Goal: Information Seeking & Learning: Check status

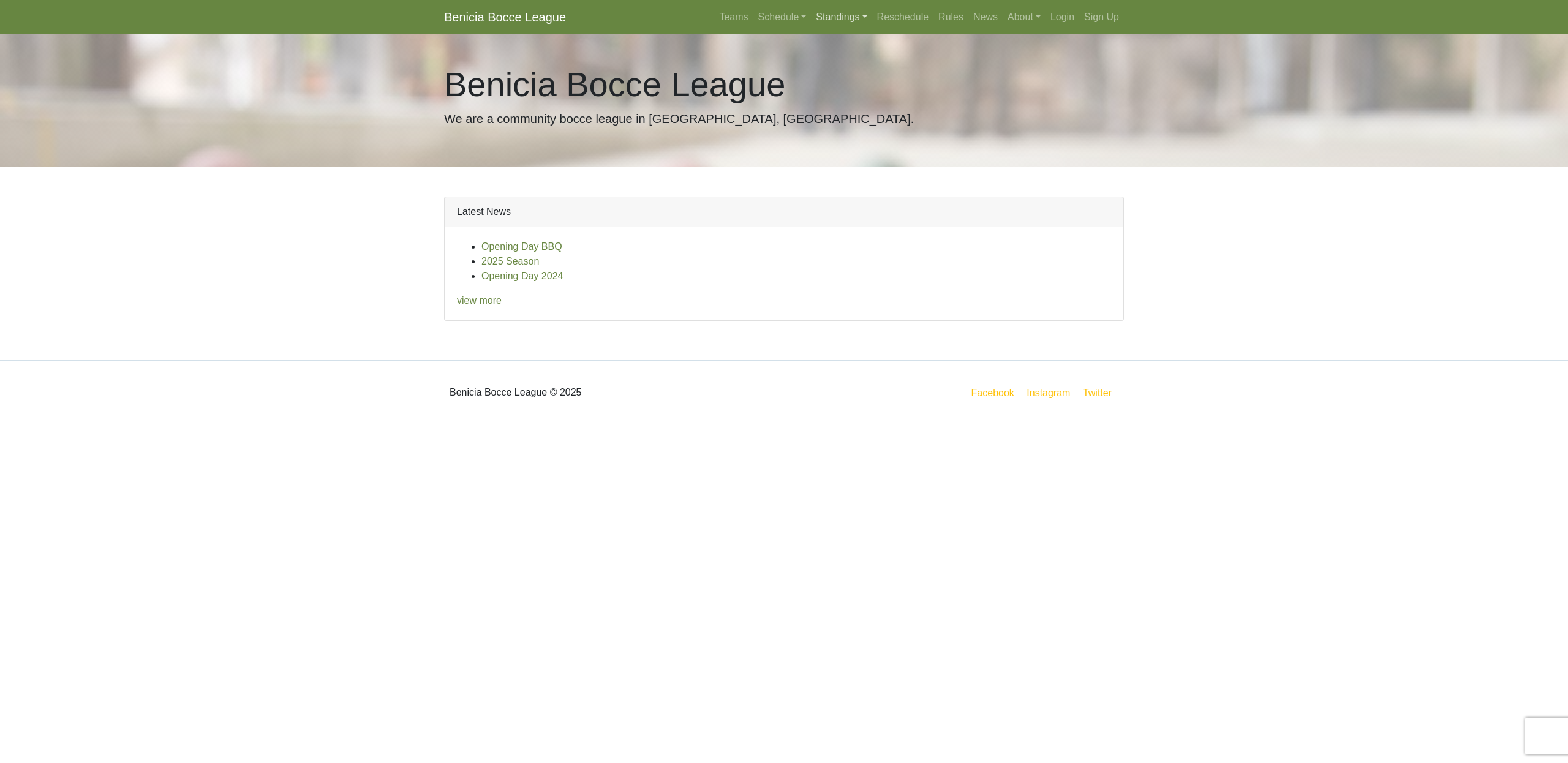
click at [838, 24] on link "Standings" at bounding box center [841, 17] width 61 height 24
click at [834, 104] on link "[DATE] Night" at bounding box center [861, 104] width 99 height 20
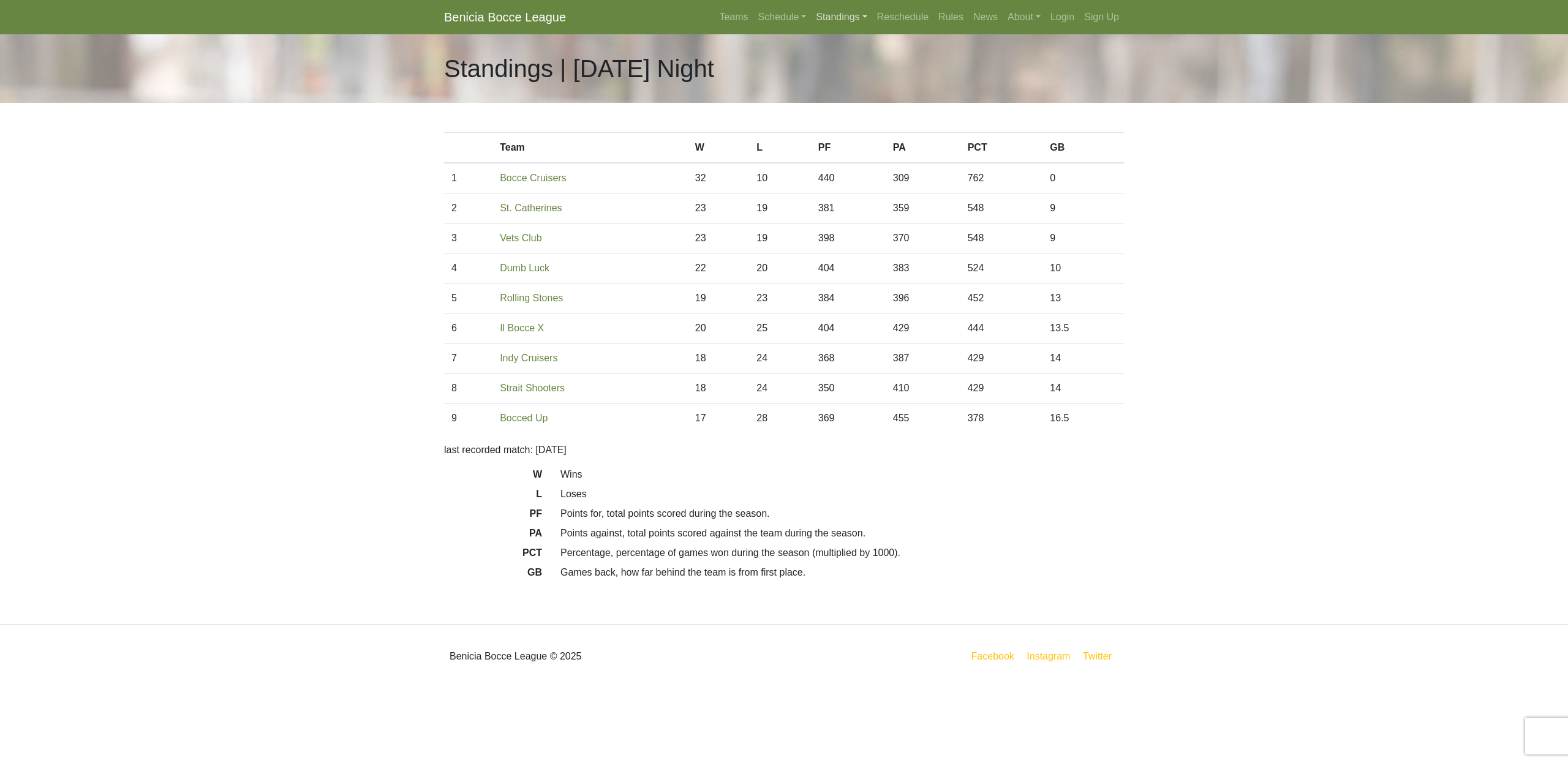
click at [826, 13] on link "Standings" at bounding box center [841, 17] width 61 height 24
click at [831, 47] on link "[DATE] Morning" at bounding box center [861, 46] width 99 height 20
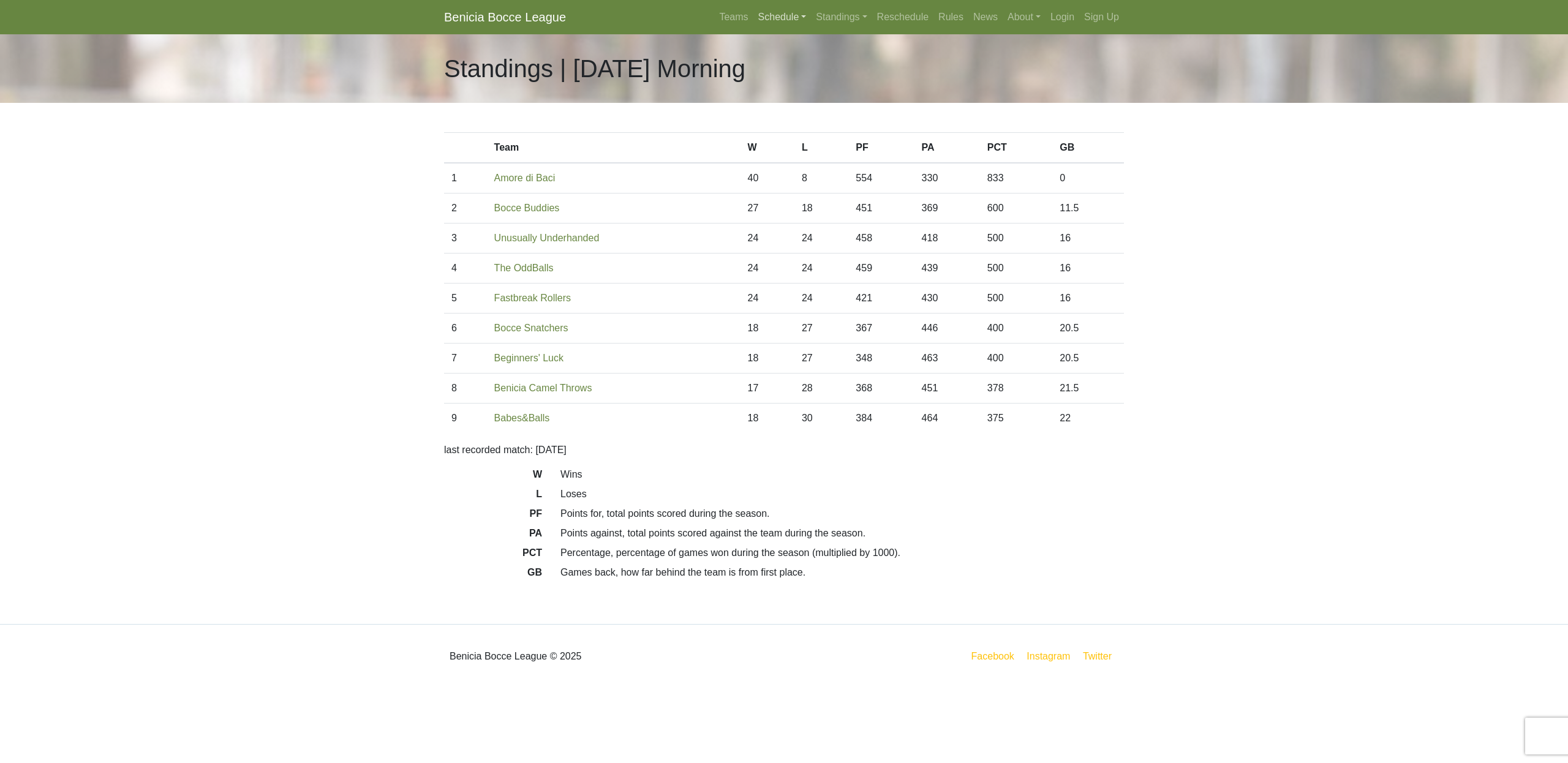
click at [773, 15] on link "Schedule" at bounding box center [782, 17] width 58 height 24
click at [780, 48] on link "[DATE] Morning" at bounding box center [803, 46] width 99 height 20
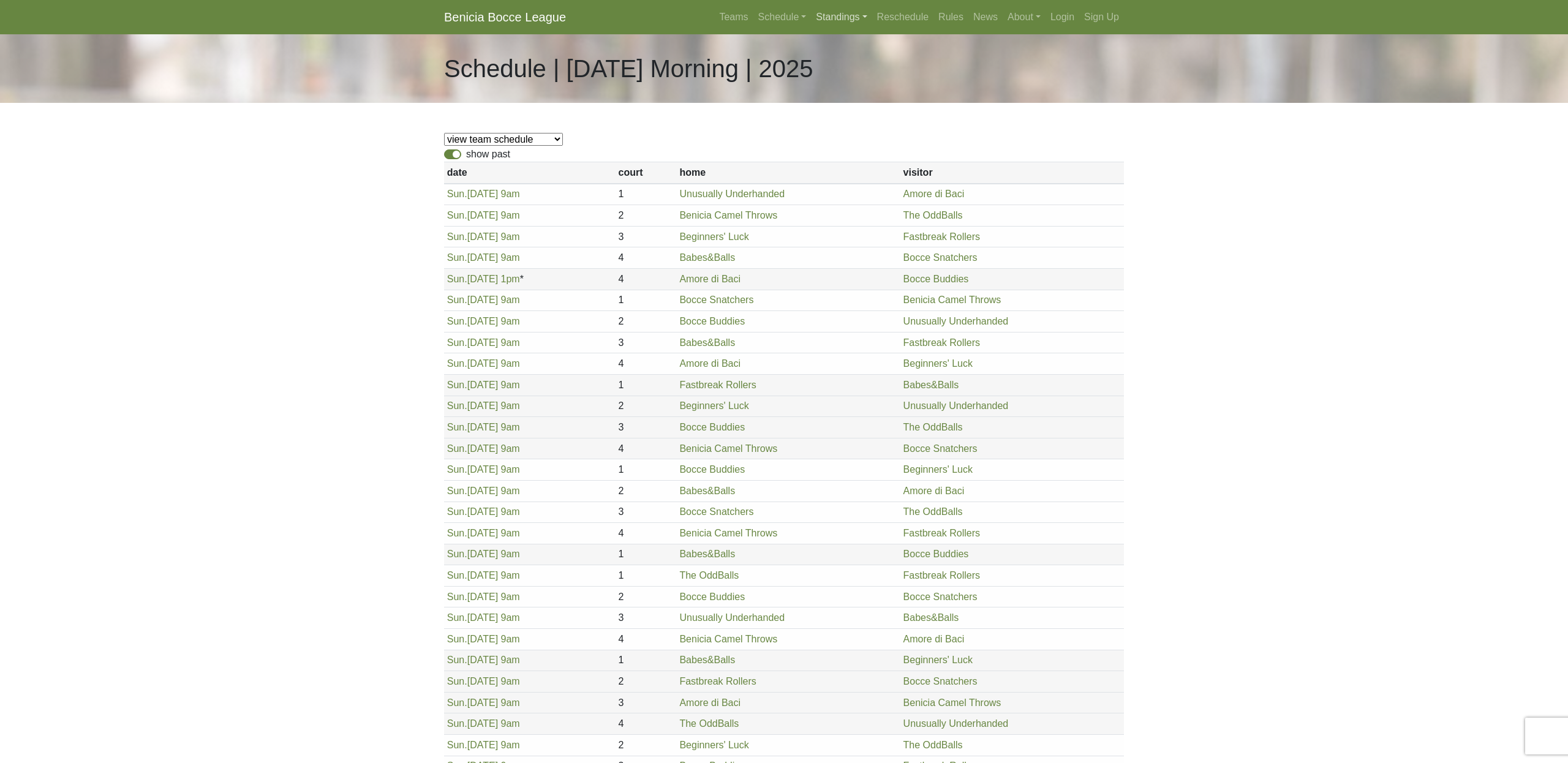
click at [823, 20] on link "Standings" at bounding box center [841, 17] width 61 height 24
click at [830, 67] on link "[DATE] Night" at bounding box center [861, 65] width 99 height 20
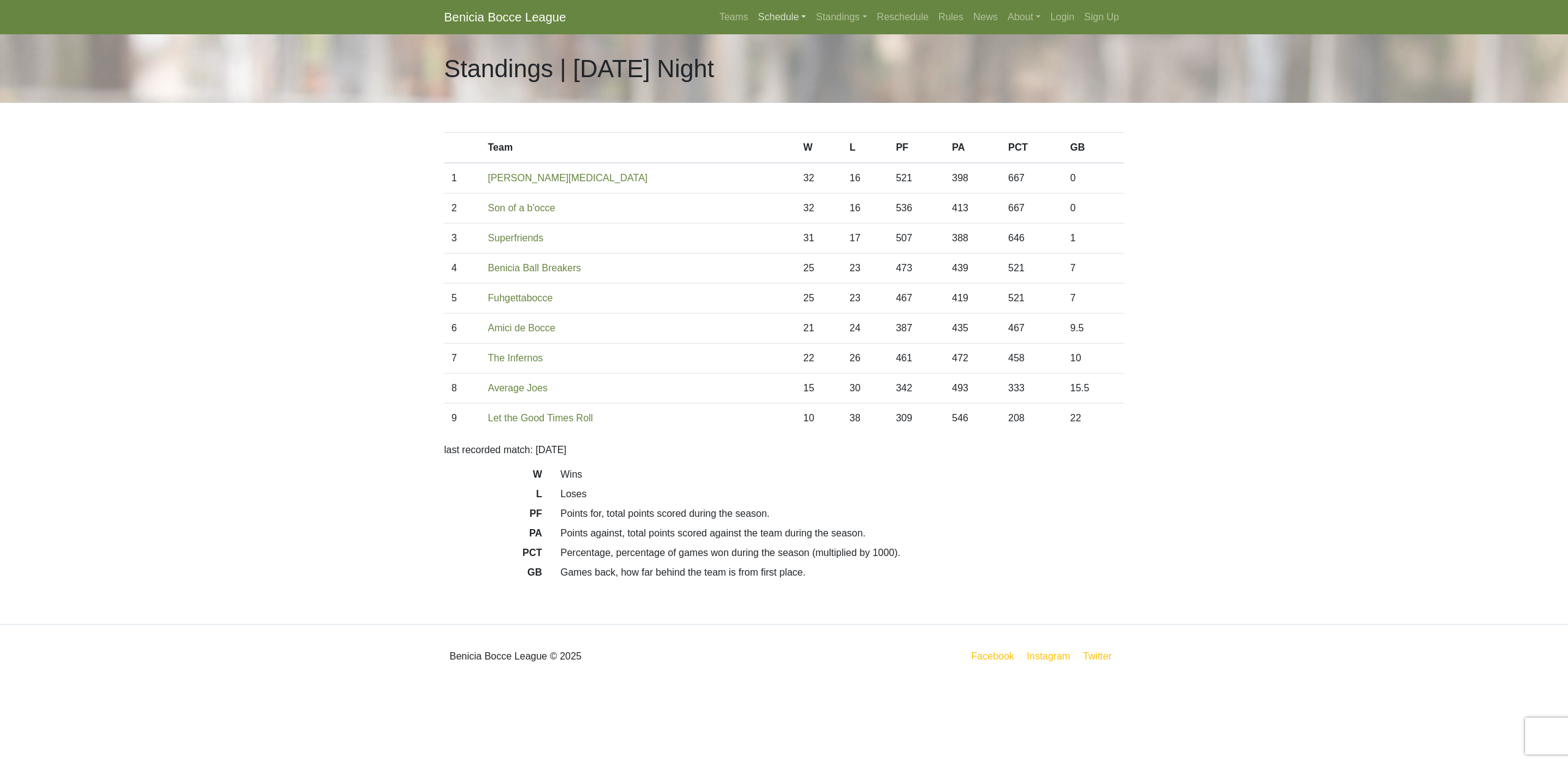
click at [763, 17] on link "Schedule" at bounding box center [782, 17] width 58 height 24
click at [786, 64] on link "[DATE] Night" at bounding box center [803, 65] width 99 height 20
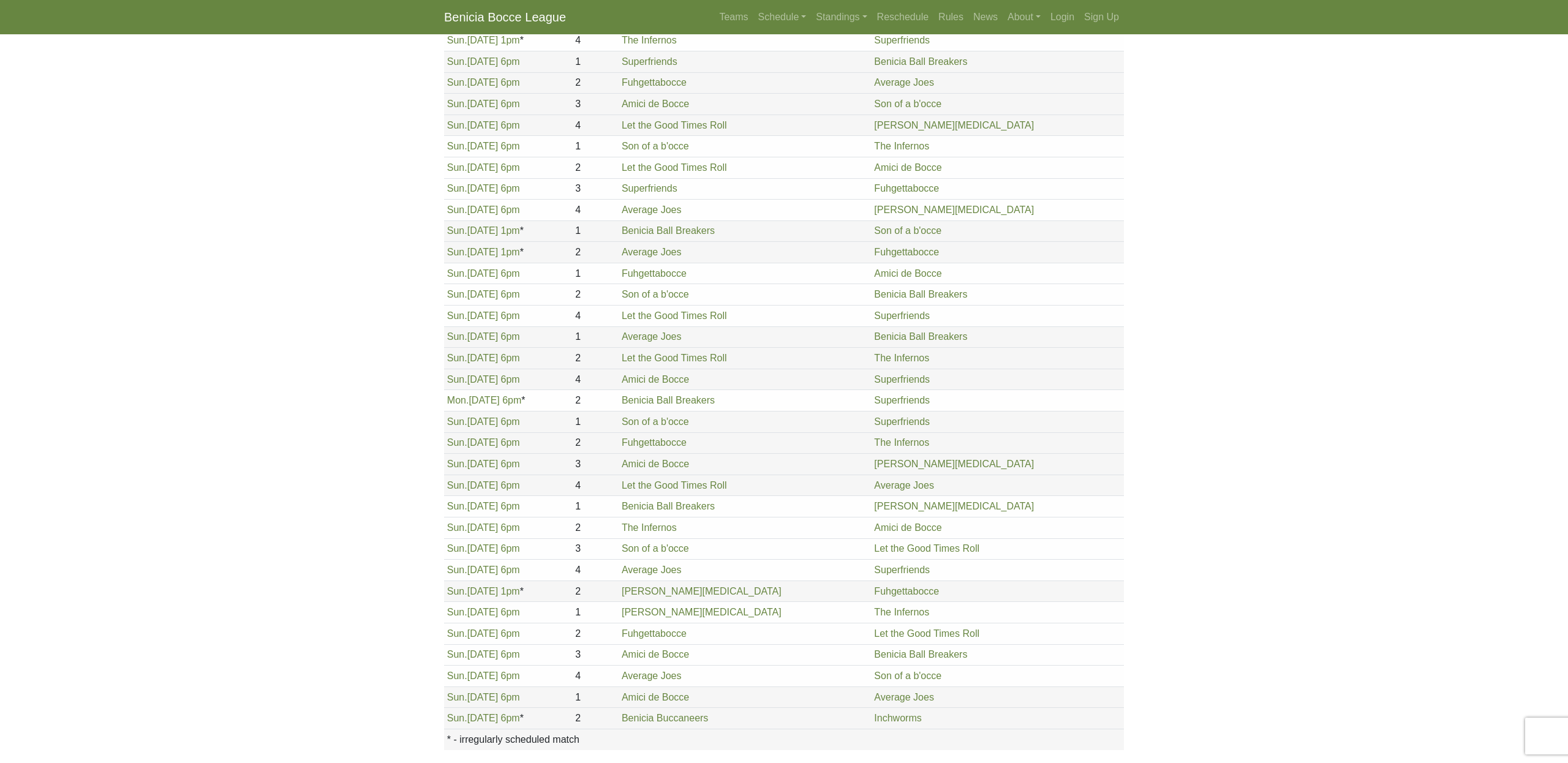
scroll to position [887, 0]
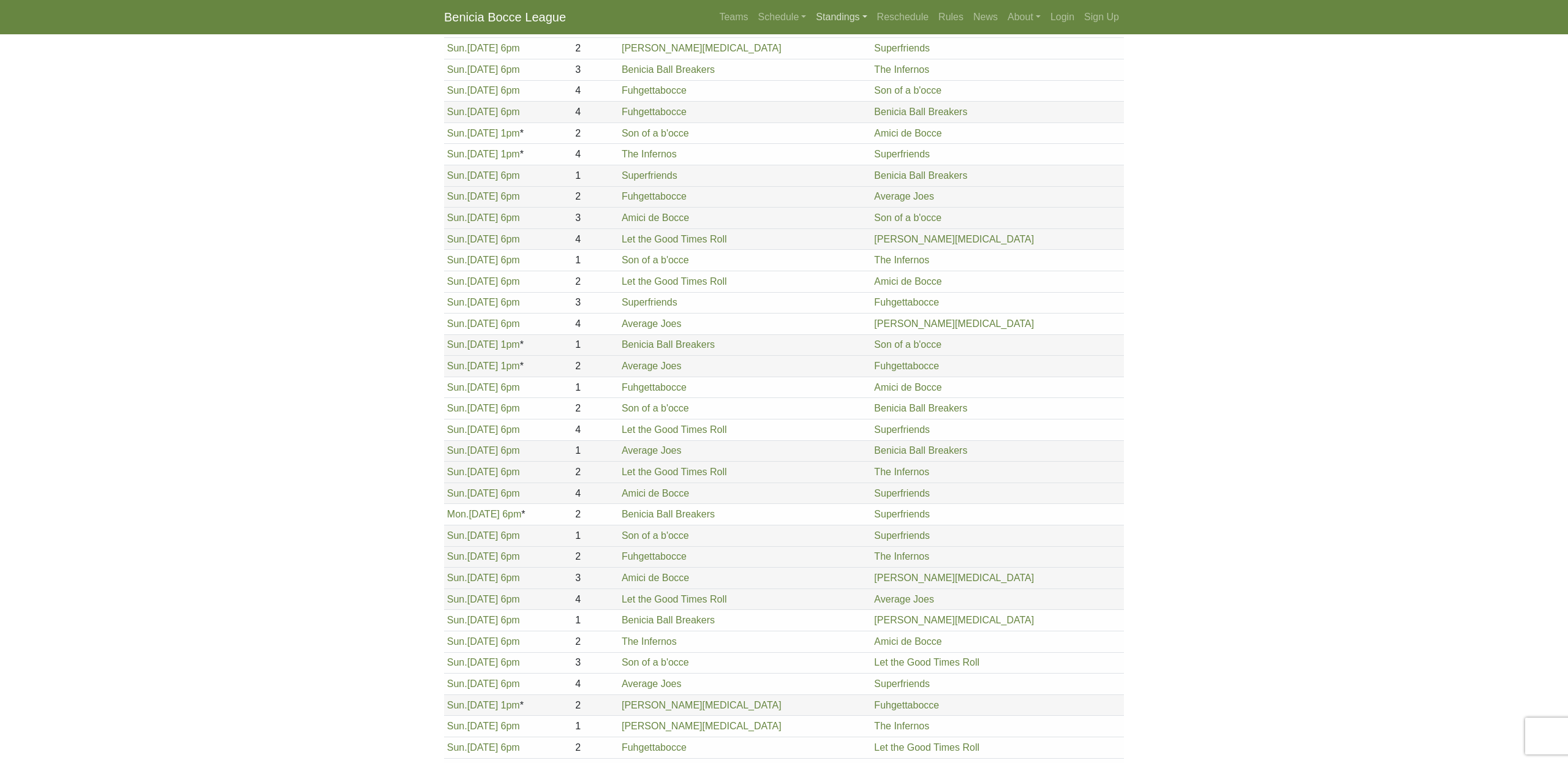
click at [821, 17] on link "Standings" at bounding box center [841, 17] width 61 height 24
click at [827, 67] on link "[DATE] Night" at bounding box center [861, 65] width 99 height 20
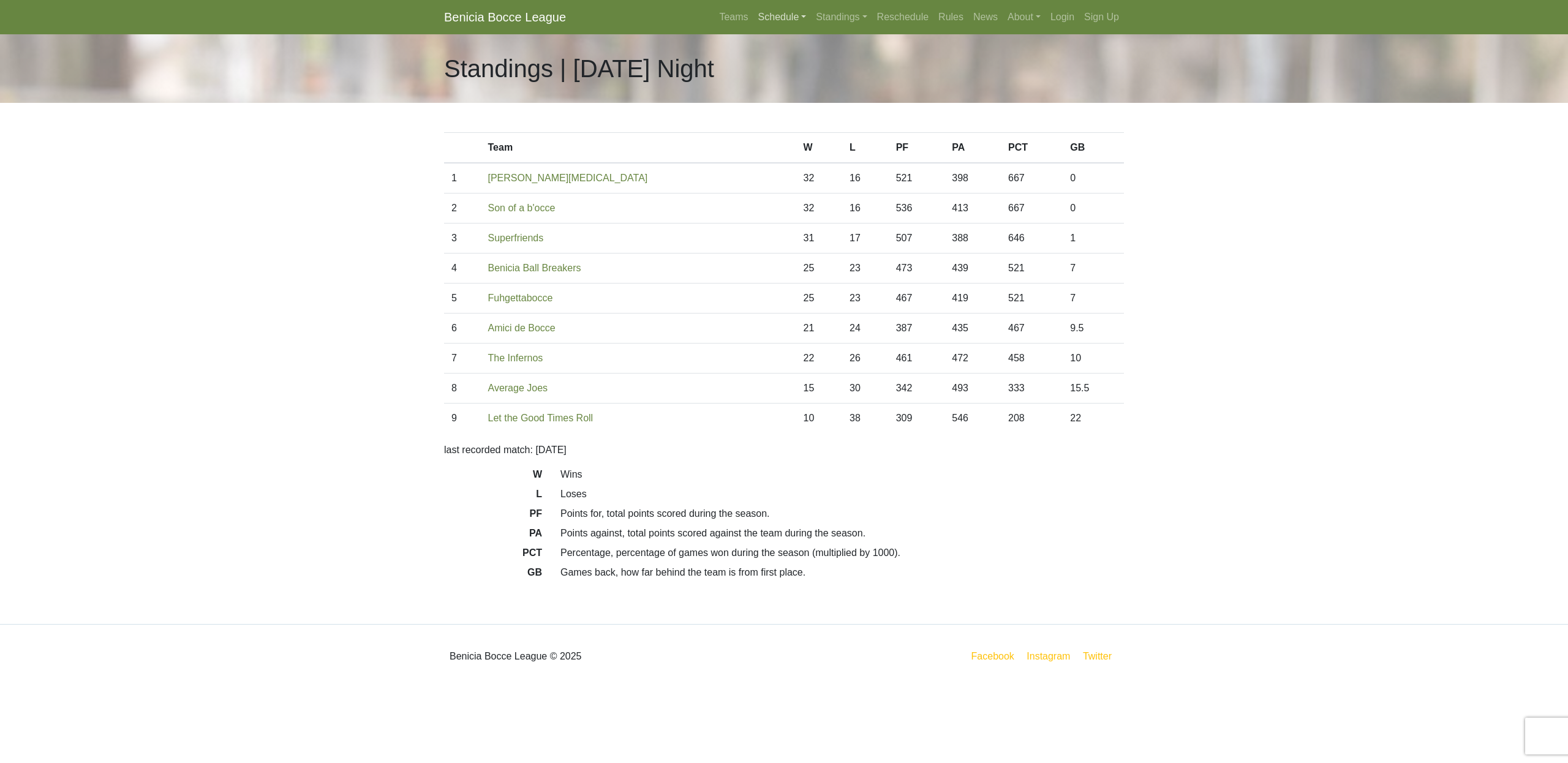
click at [770, 15] on link "Schedule" at bounding box center [782, 17] width 58 height 24
click at [775, 65] on link "[DATE] Night" at bounding box center [803, 65] width 99 height 20
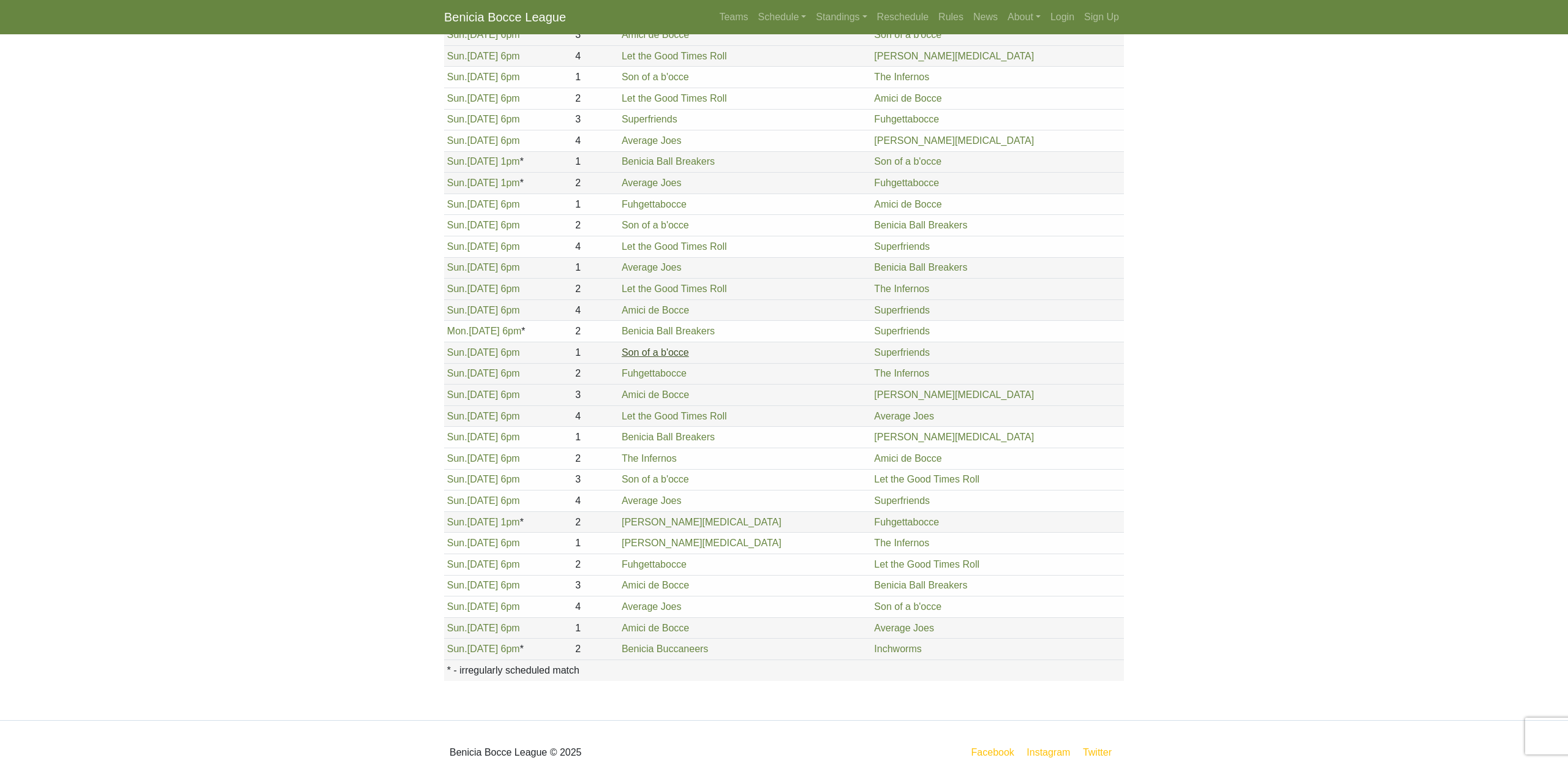
scroll to position [526, 0]
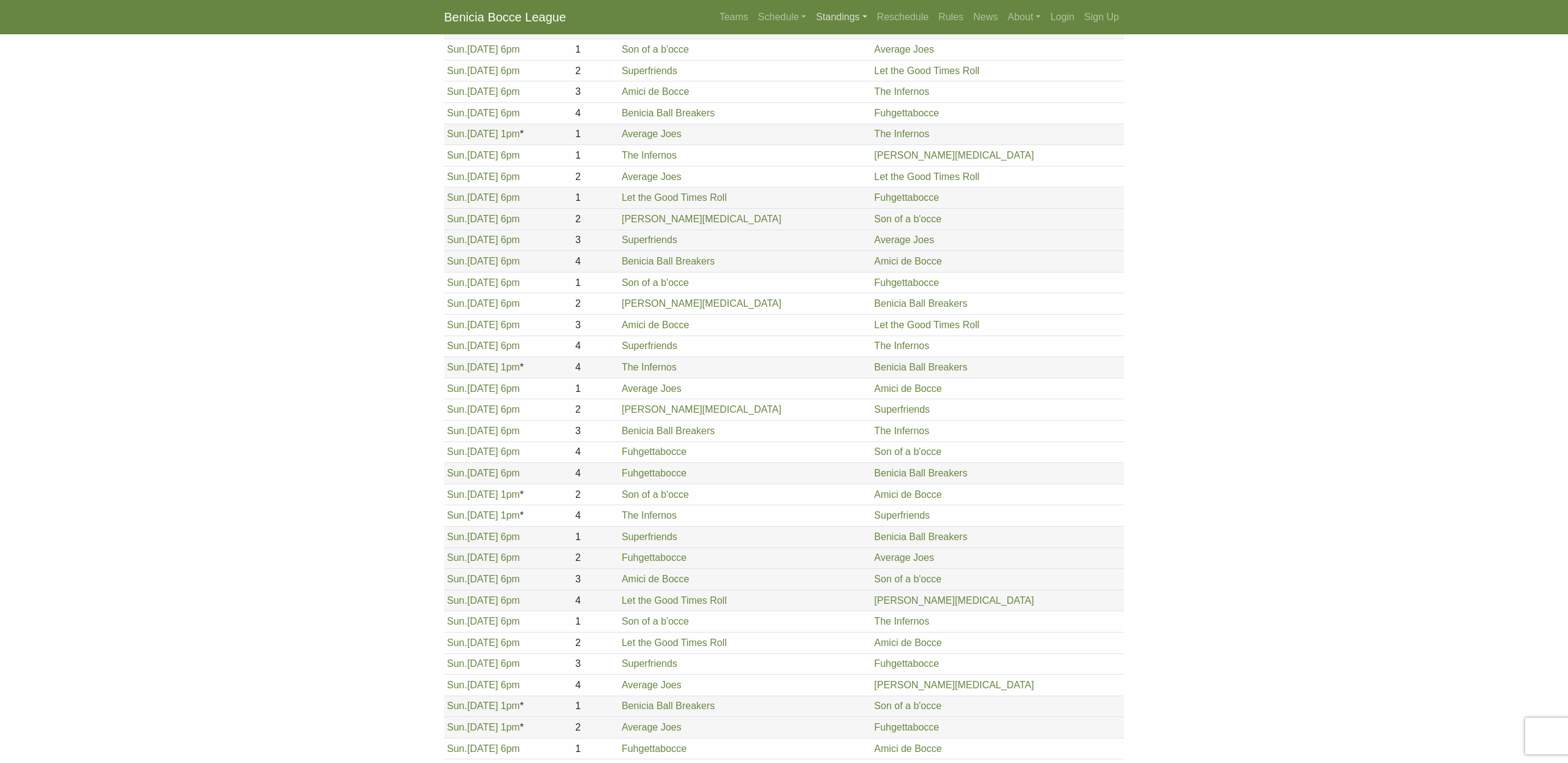
click at [824, 20] on link "Standings" at bounding box center [841, 17] width 61 height 24
click at [831, 50] on link "[DATE] Morning" at bounding box center [861, 46] width 99 height 20
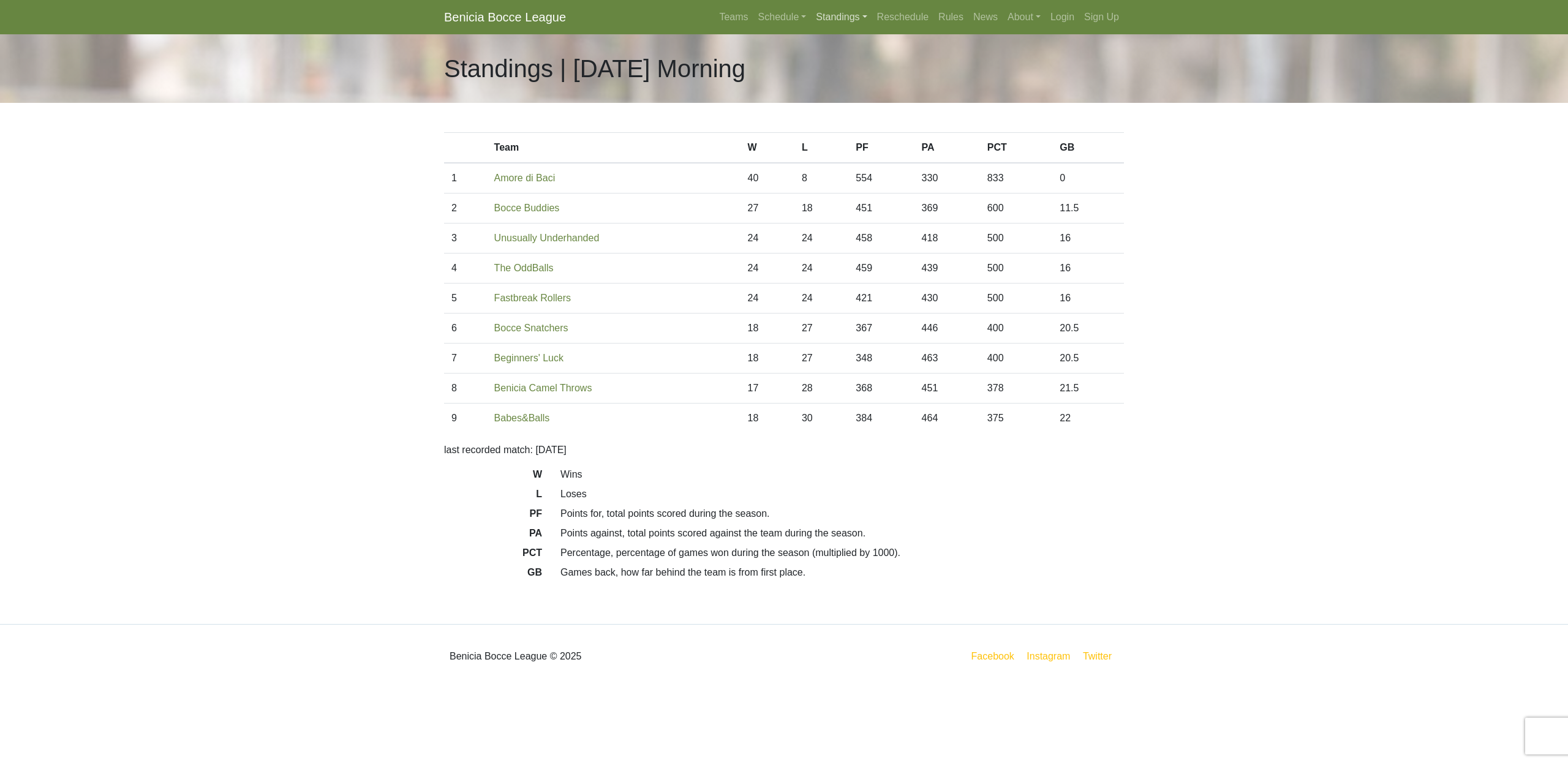
click at [827, 15] on link "Standings" at bounding box center [841, 17] width 61 height 24
click at [831, 65] on link "[DATE] Night" at bounding box center [861, 65] width 99 height 20
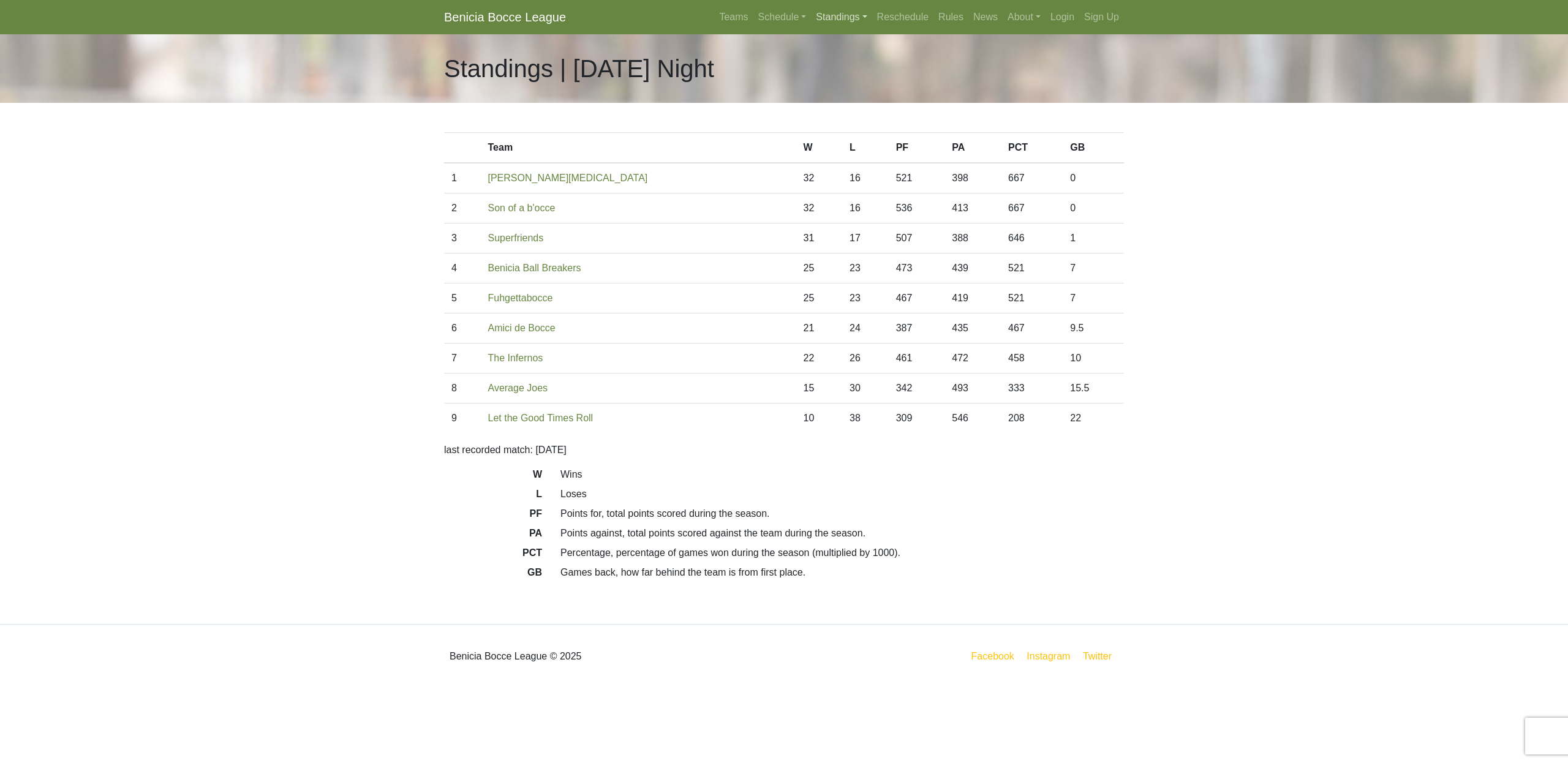
click at [828, 15] on link "Standings" at bounding box center [841, 17] width 61 height 24
click at [840, 89] on link "[DATE] Night" at bounding box center [861, 85] width 99 height 20
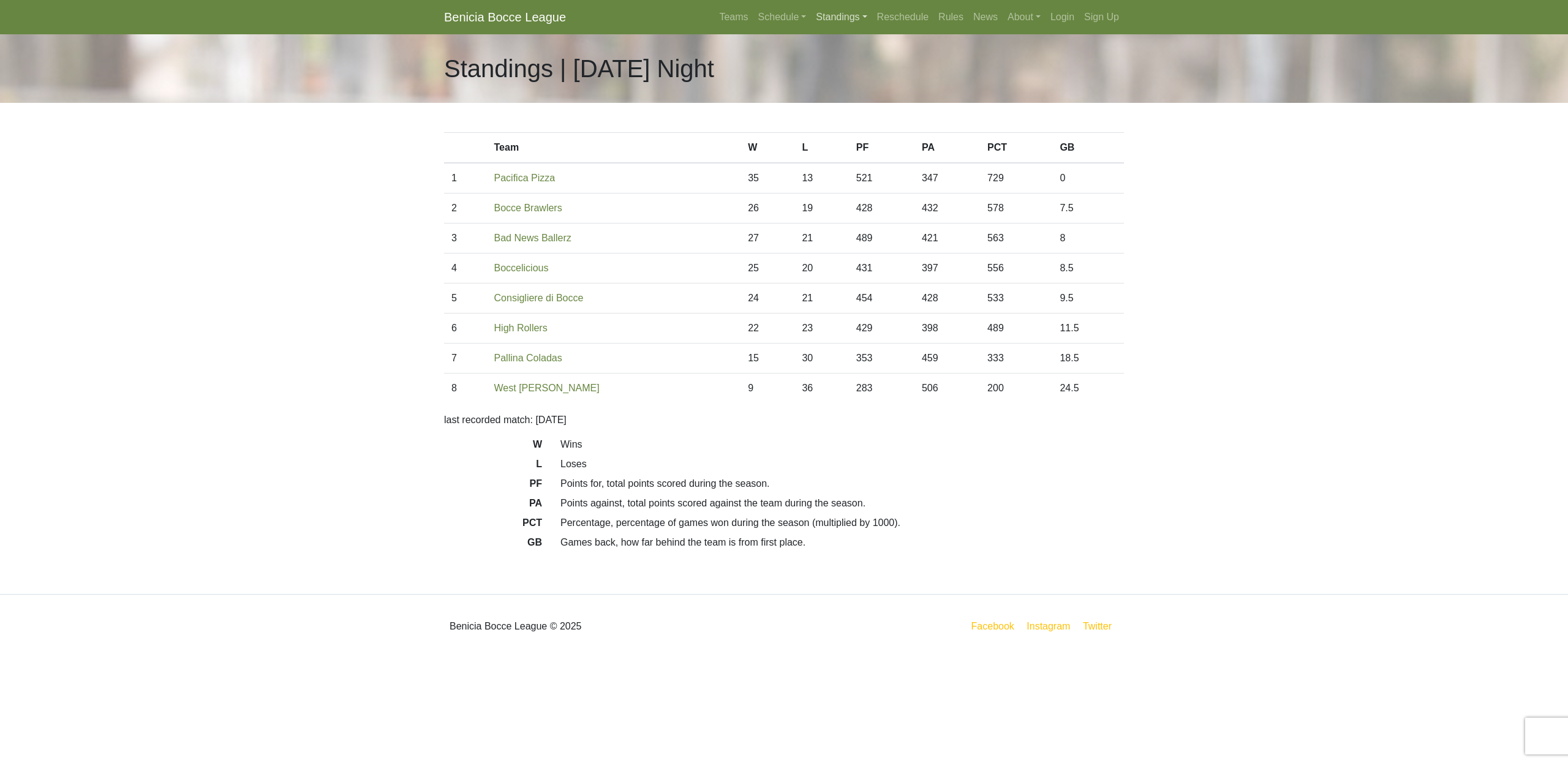
click at [831, 18] on link "Standings" at bounding box center [841, 17] width 61 height 24
click at [838, 106] on link "[DATE] Night" at bounding box center [861, 104] width 99 height 20
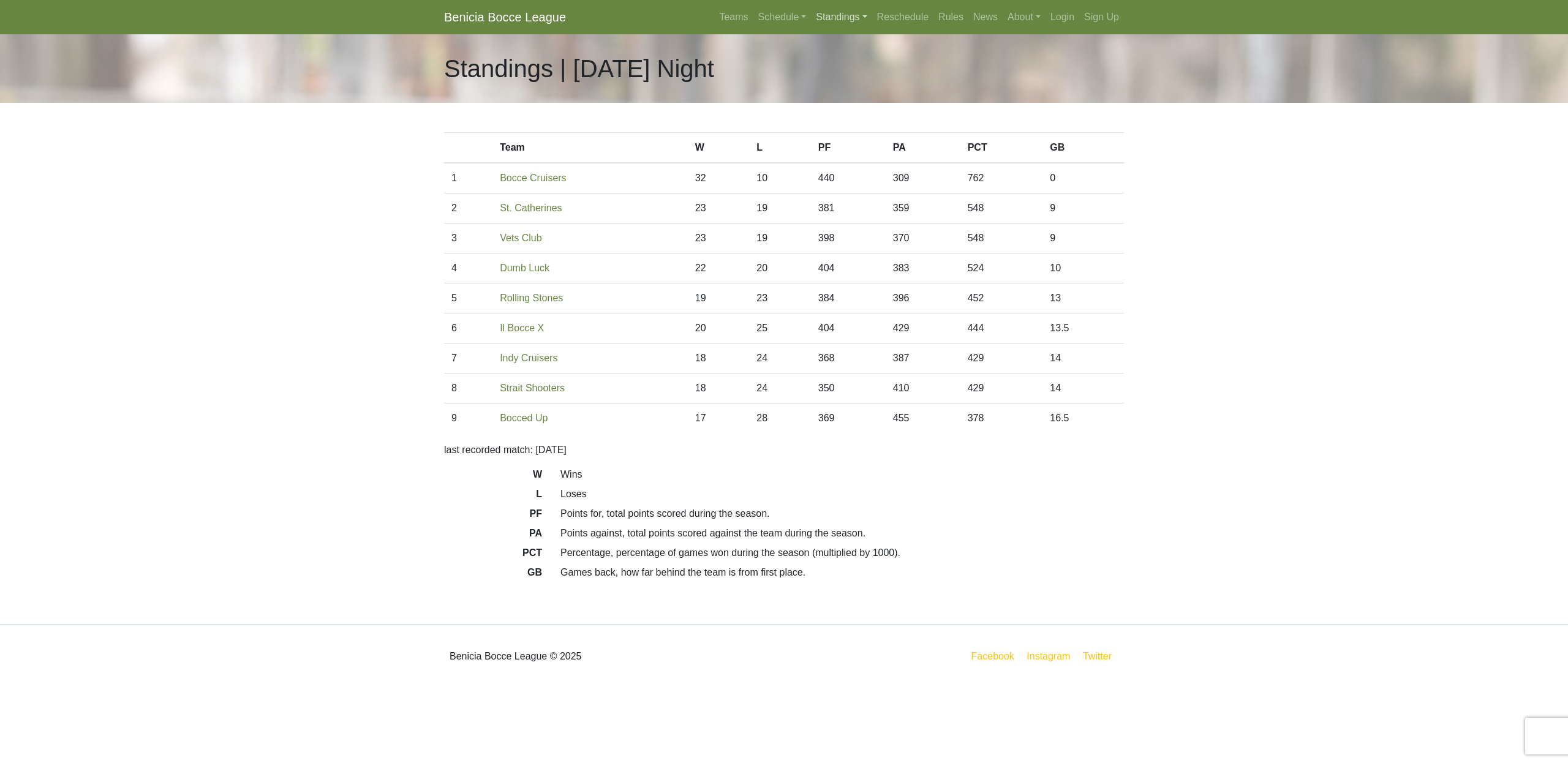
click at [830, 17] on link "Standings" at bounding box center [841, 17] width 61 height 24
click at [829, 122] on link "[DATE] Night" at bounding box center [861, 124] width 99 height 20
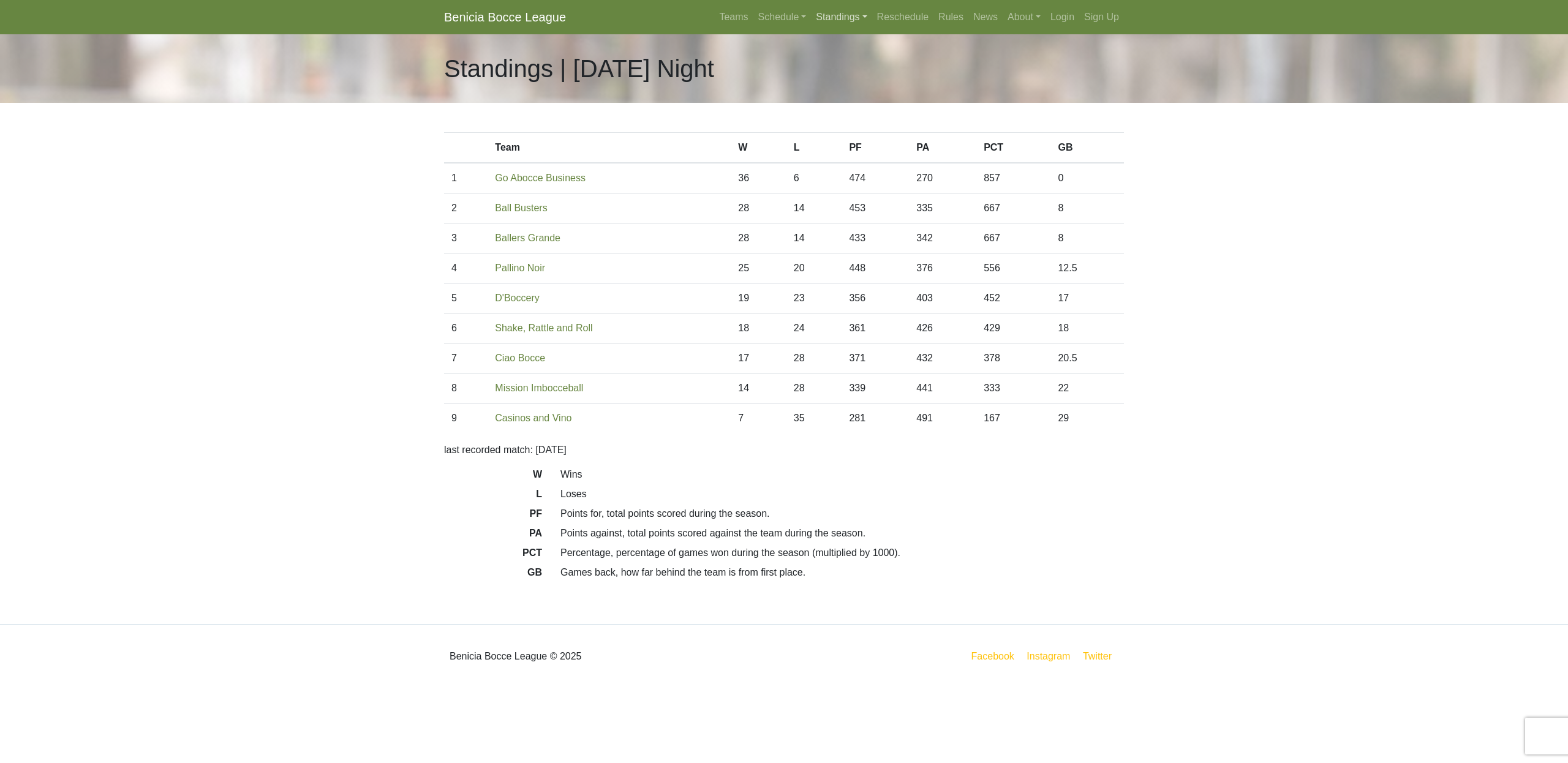
click at [835, 17] on link "Standings" at bounding box center [841, 17] width 61 height 24
click at [843, 147] on link "[DATE] Night" at bounding box center [861, 143] width 99 height 20
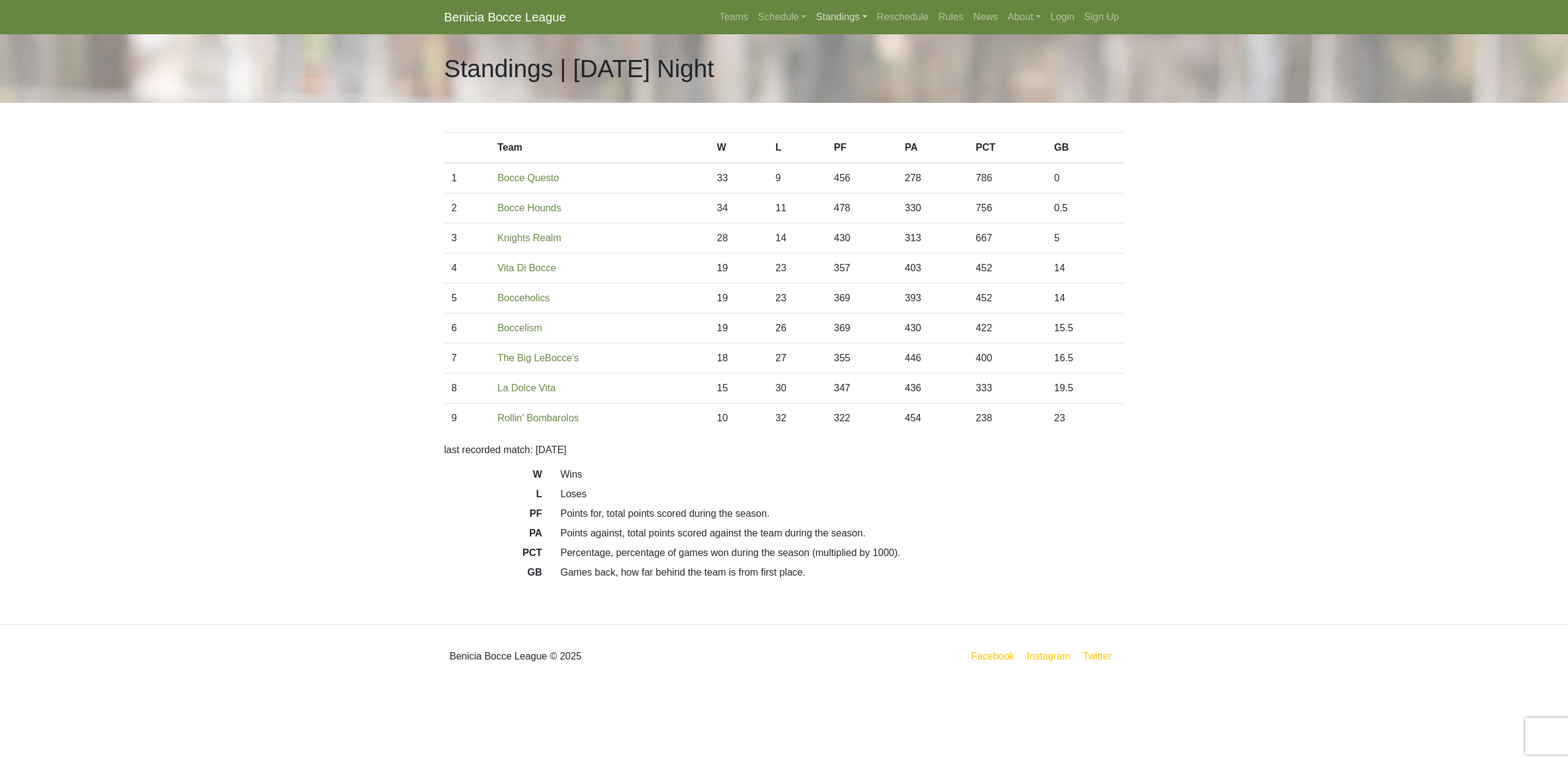
click at [819, 15] on link "Standings" at bounding box center [841, 17] width 61 height 24
click at [832, 164] on link "[DATE] Night" at bounding box center [861, 163] width 99 height 20
